Goal: Check status

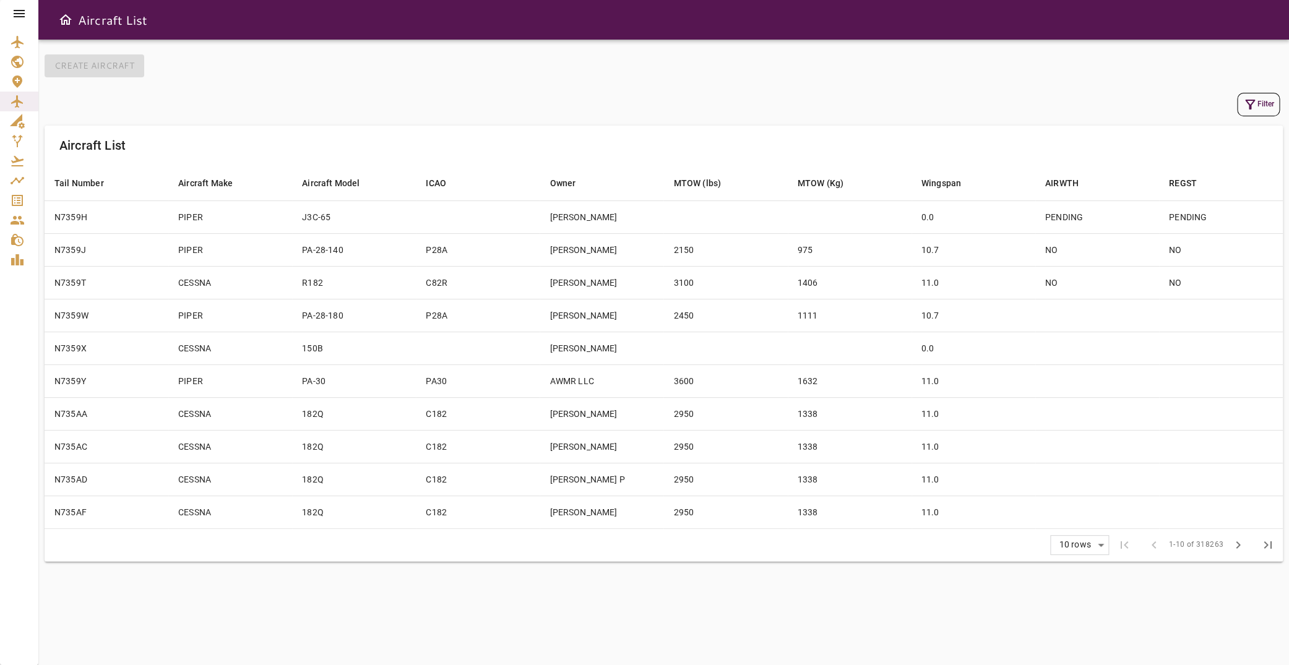
click at [17, 19] on icon at bounding box center [19, 13] width 15 height 15
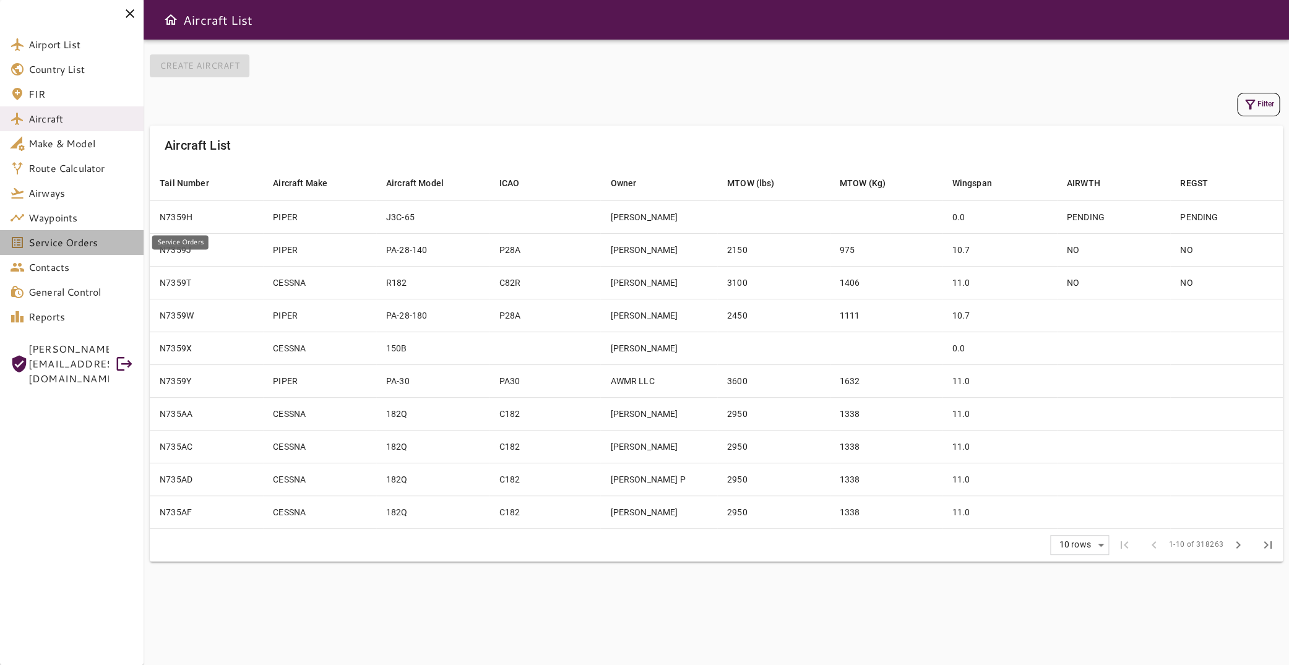
click at [67, 243] on span "Service Orders" at bounding box center [80, 242] width 105 height 15
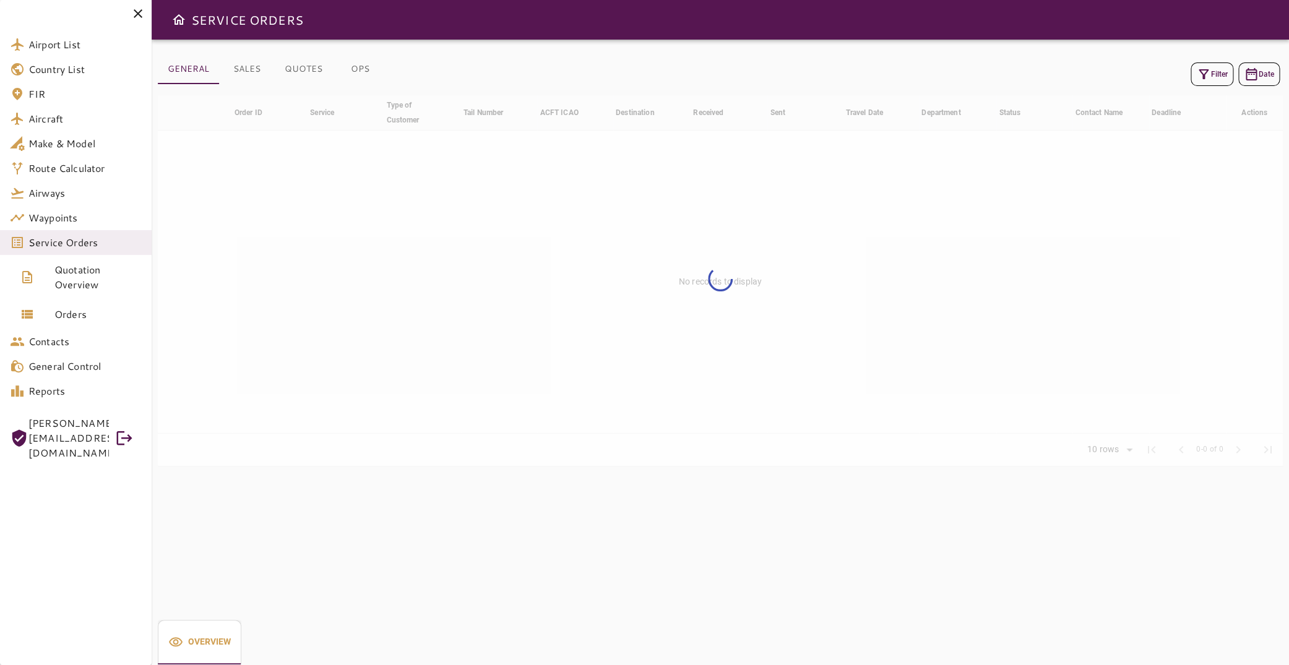
click at [1197, 73] on icon "button" at bounding box center [1203, 74] width 15 height 15
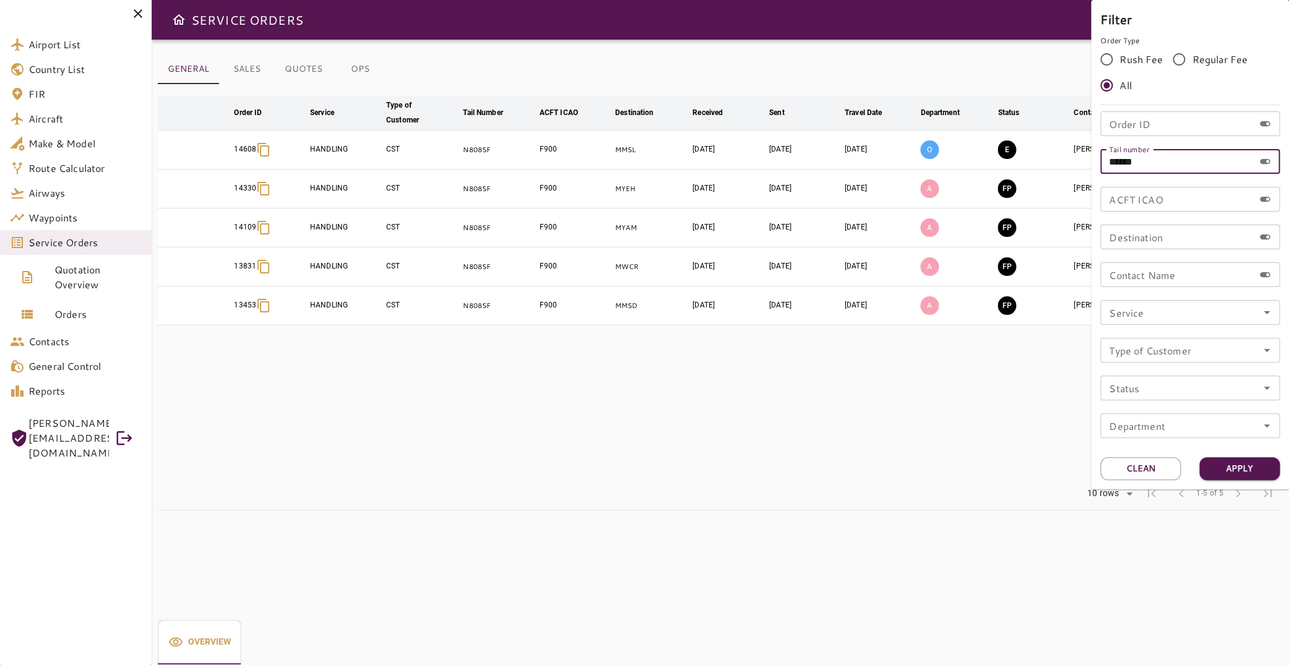
drag, startPoint x: 1156, startPoint y: 165, endPoint x: 992, endPoint y: 160, distance: 164.1
click at [1100, 160] on input "******" at bounding box center [1176, 161] width 153 height 25
type input "******"
click at [1217, 478] on button "Apply" at bounding box center [1239, 468] width 80 height 23
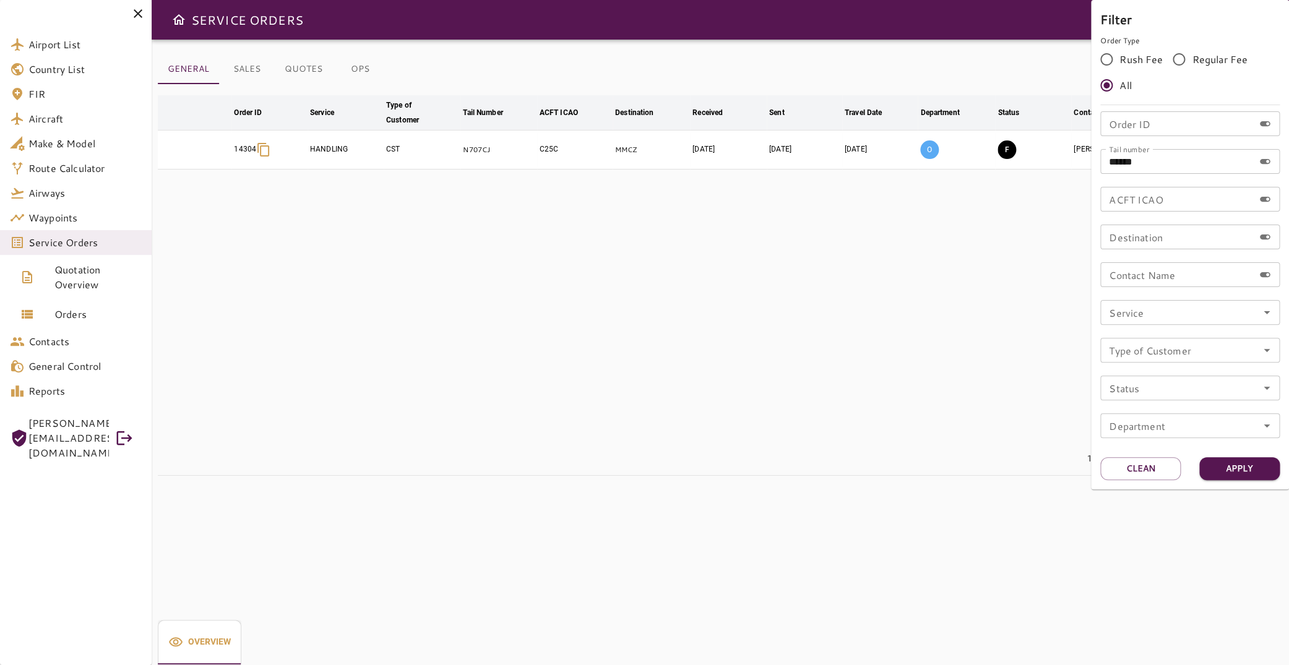
click at [484, 257] on div at bounding box center [644, 332] width 1289 height 665
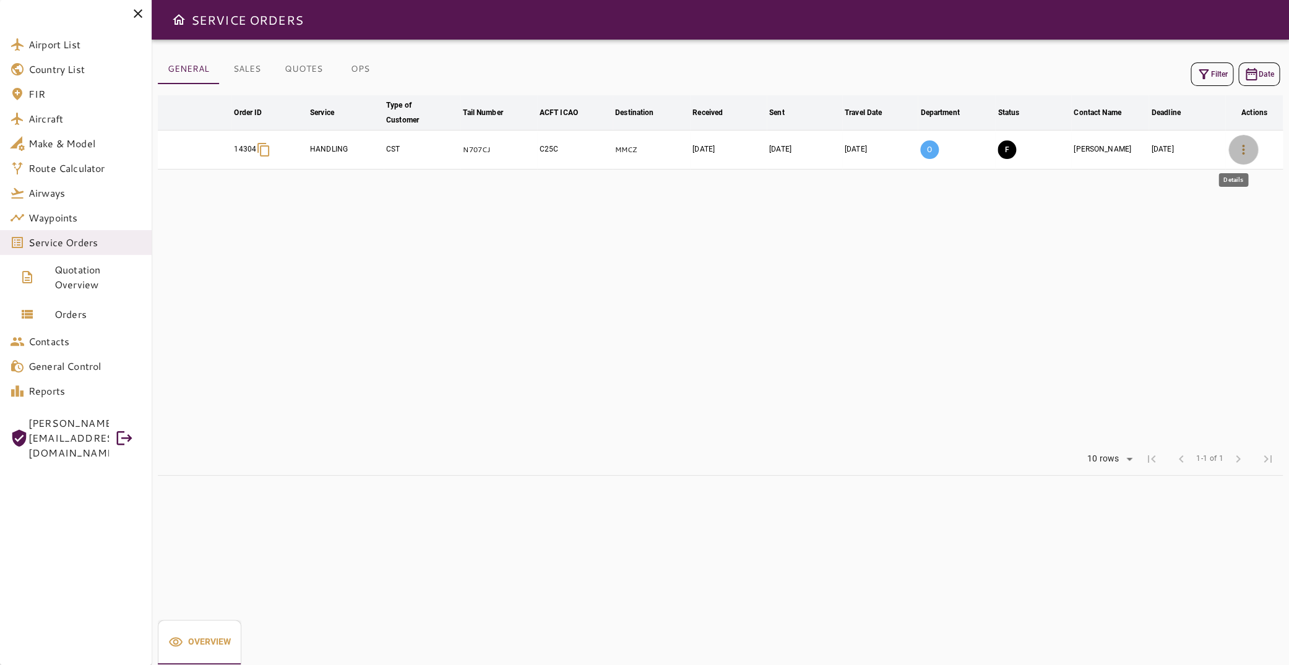
click at [1237, 145] on icon "button" at bounding box center [1243, 149] width 15 height 15
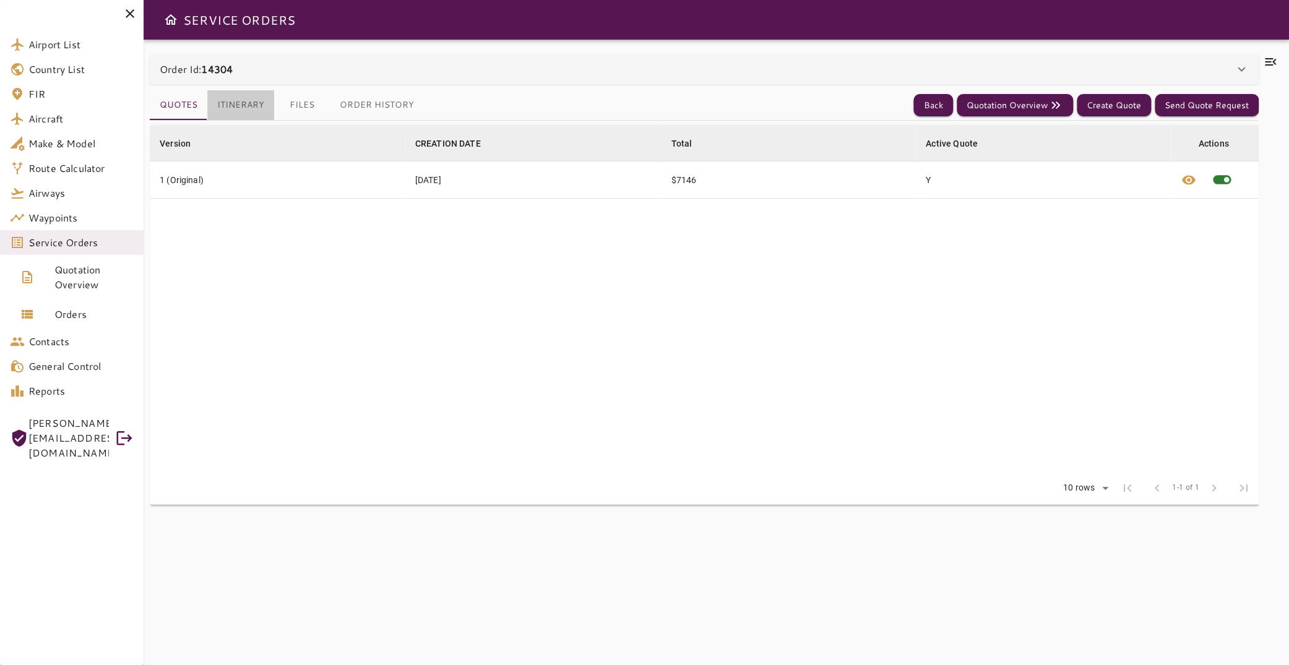
click at [222, 102] on button "Itinerary" at bounding box center [240, 105] width 67 height 30
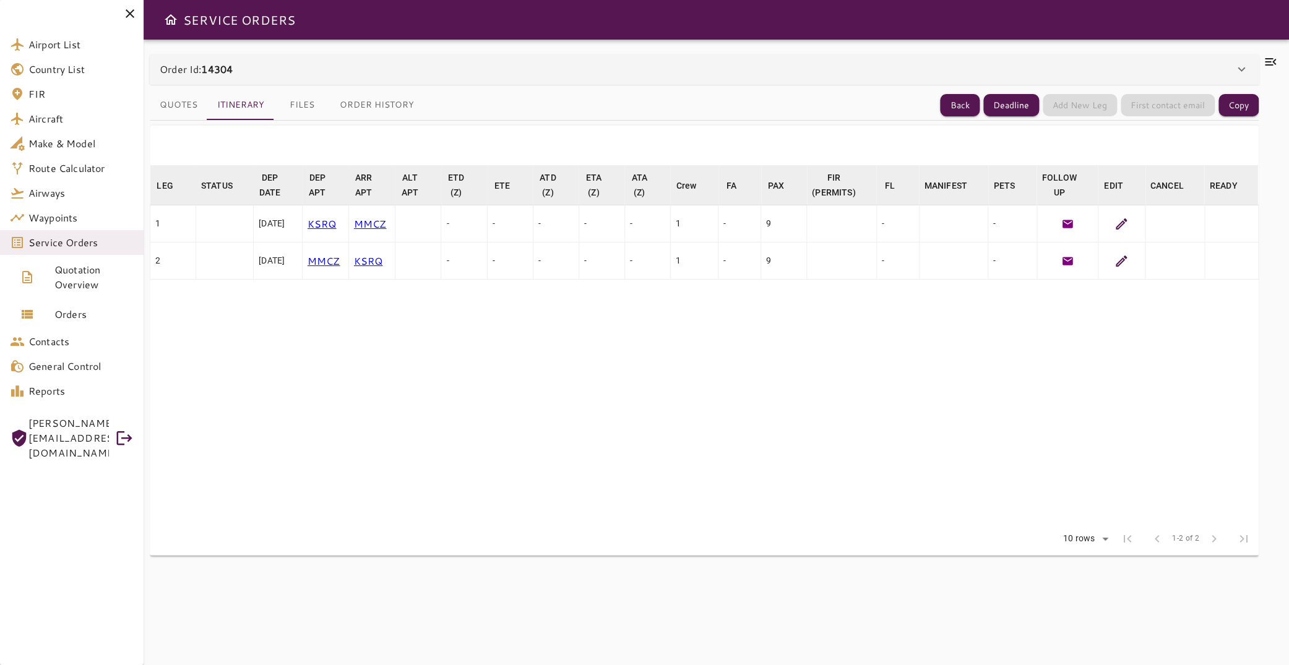
click at [297, 113] on button "Files" at bounding box center [302, 105] width 56 height 30
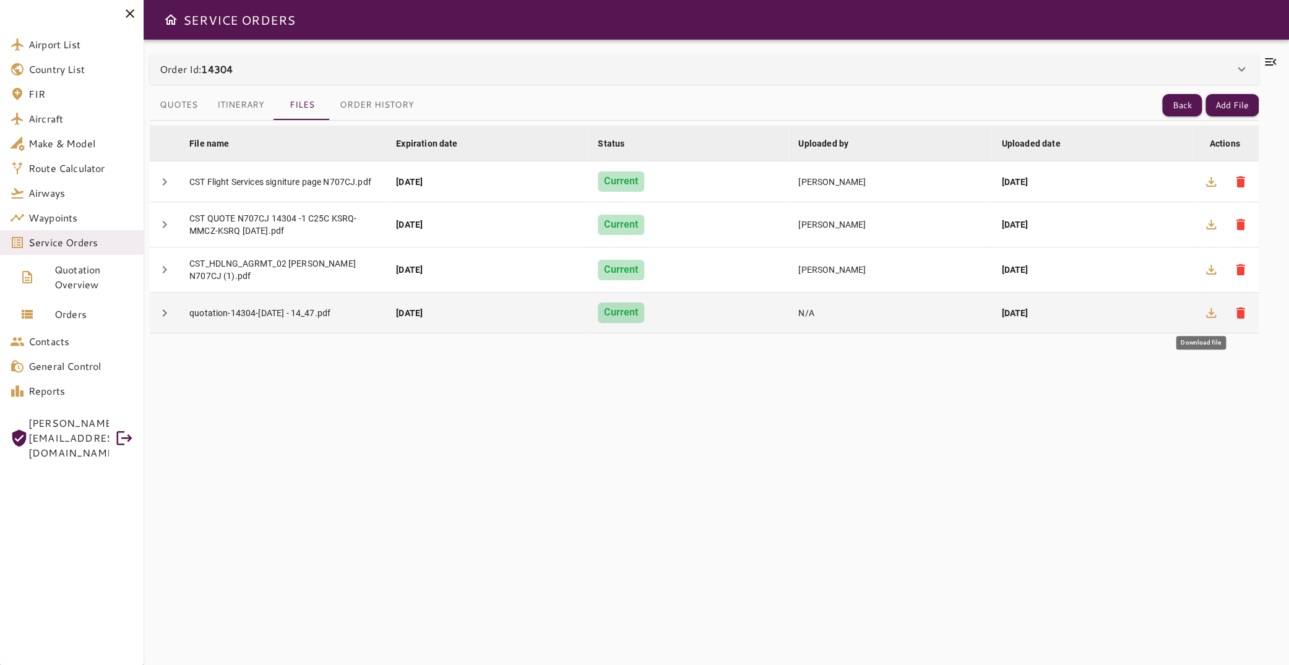
click at [1204, 315] on icon "button" at bounding box center [1211, 313] width 15 height 15
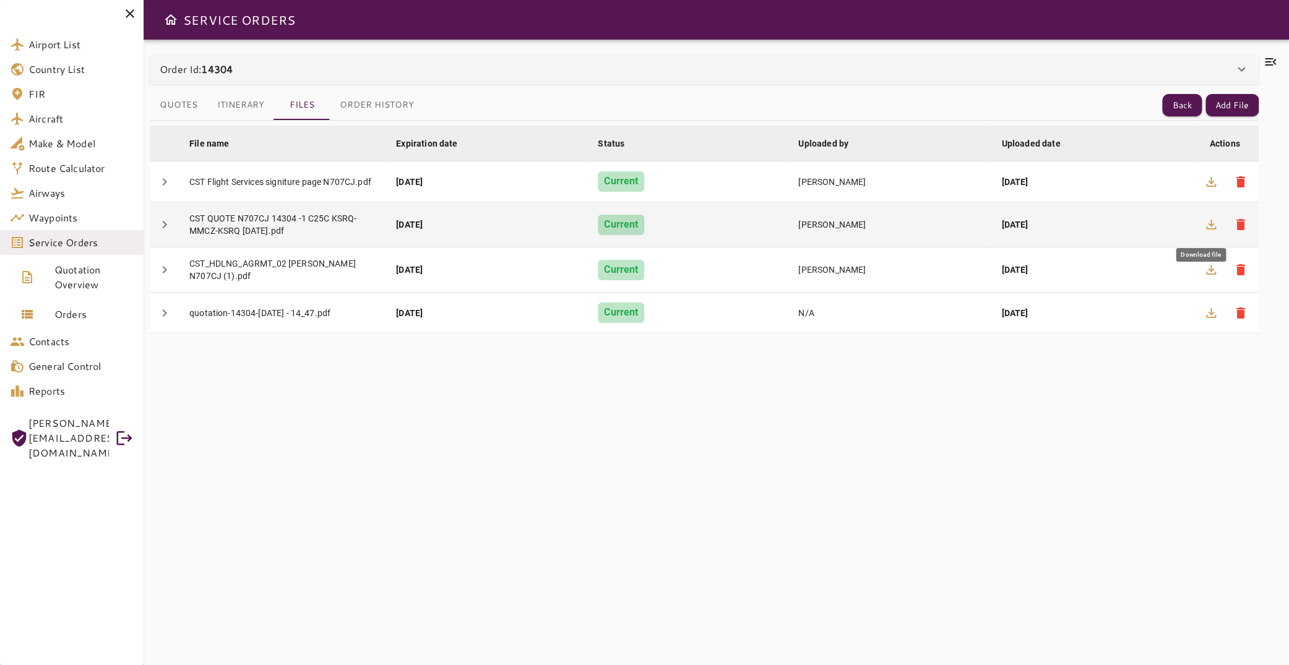
click at [1205, 226] on icon "button" at bounding box center [1211, 224] width 15 height 15
